Goal: Check status: Check status

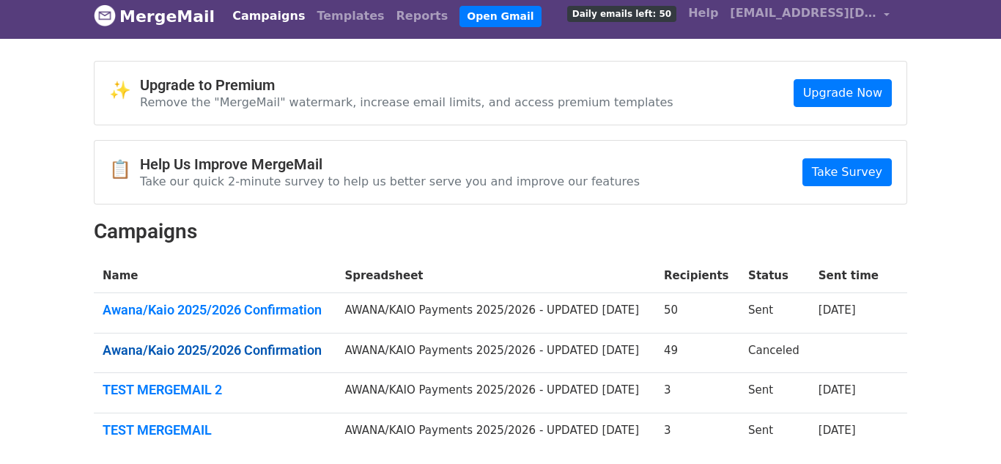
scroll to position [15, 0]
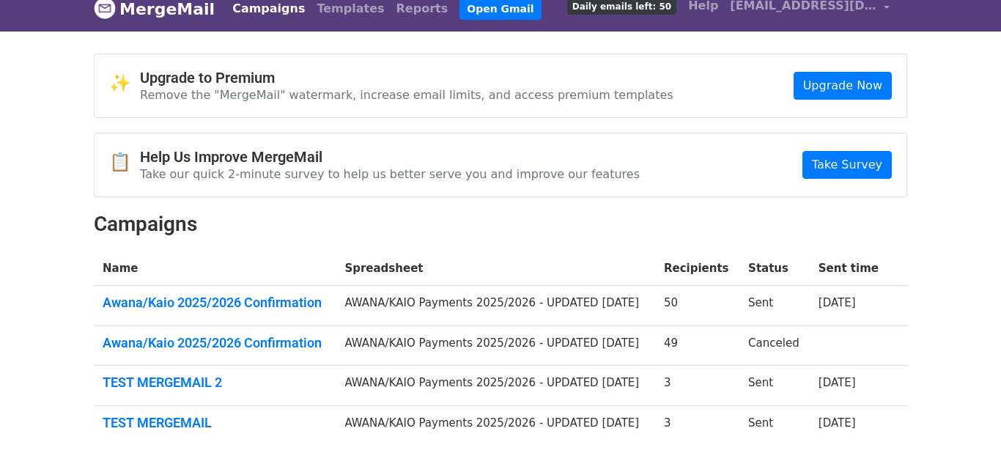
click at [240, 292] on td "Awana/Kaio 2025/2026 Confirmation" at bounding box center [215, 306] width 242 height 40
click at [247, 292] on td "Awana/Kaio 2025/2026 Confirmation" at bounding box center [215, 306] width 242 height 40
click at [271, 300] on link "Awana/Kaio 2025/2026 Confirmation" at bounding box center [215, 302] width 224 height 16
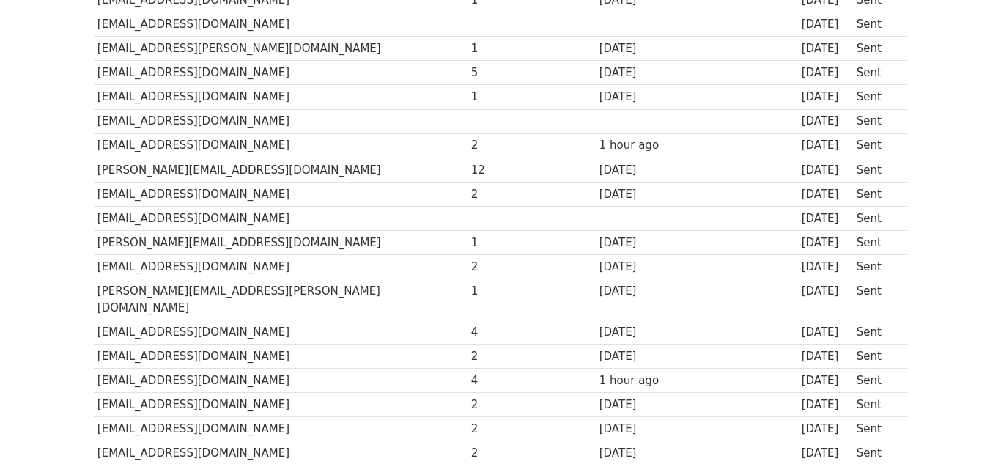
scroll to position [1045, 0]
